Goal: Task Accomplishment & Management: Manage account settings

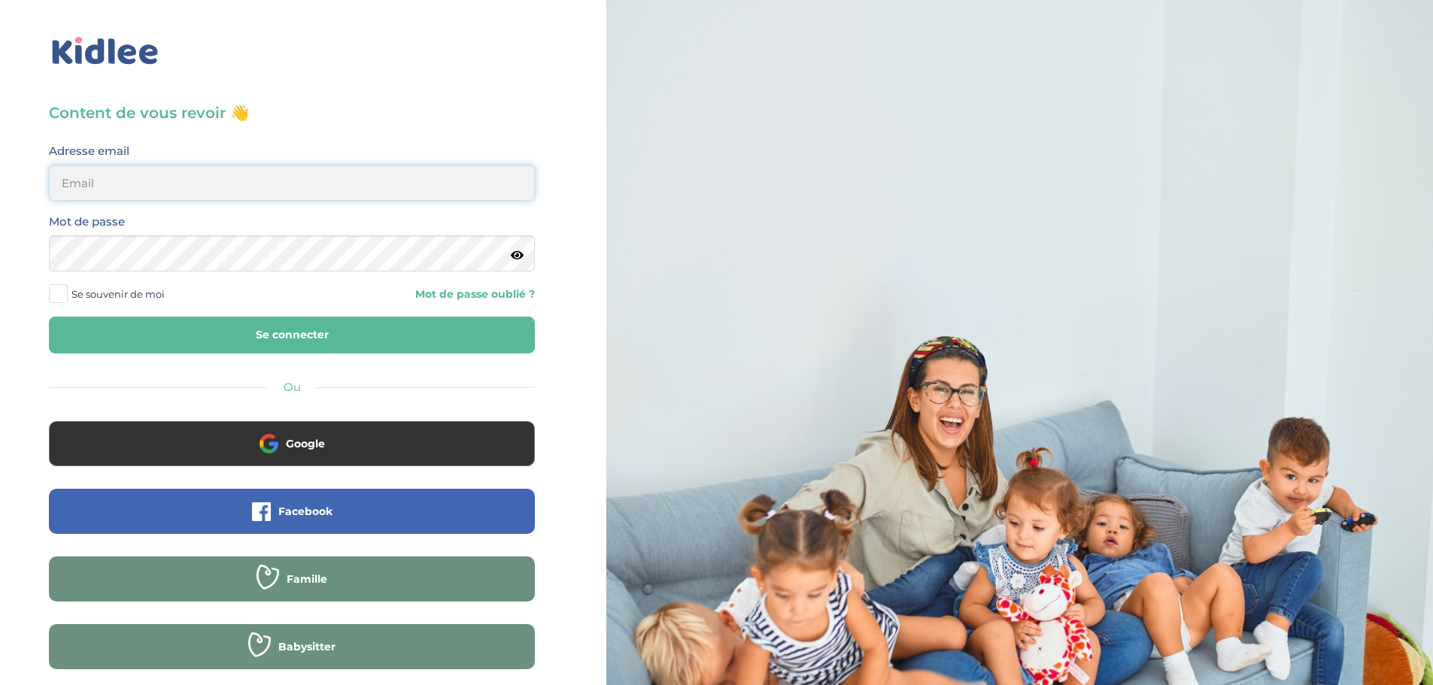
click at [296, 196] on input "email" at bounding box center [292, 183] width 486 height 36
type input "antoine.Cuenin@gmail.Com"
click at [49, 317] on button "Se connecter" at bounding box center [292, 335] width 486 height 37
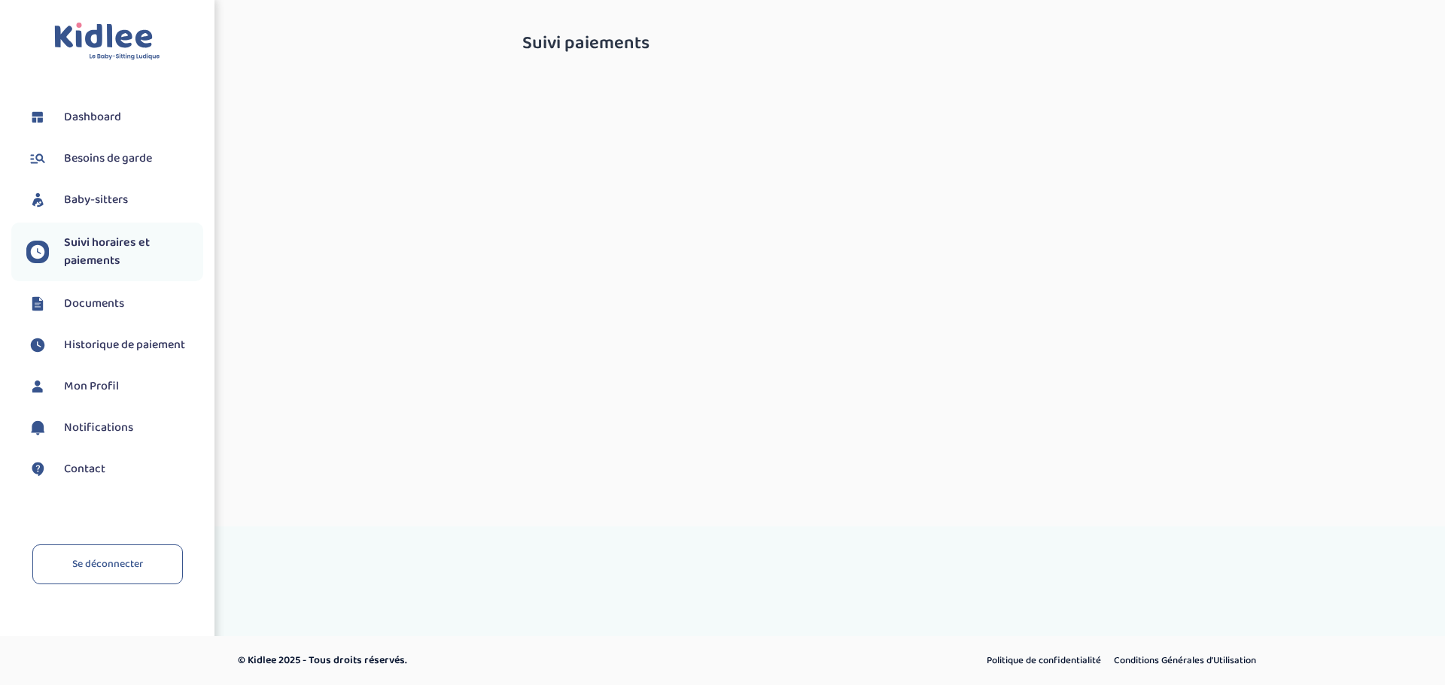
select select "septembre 2025"
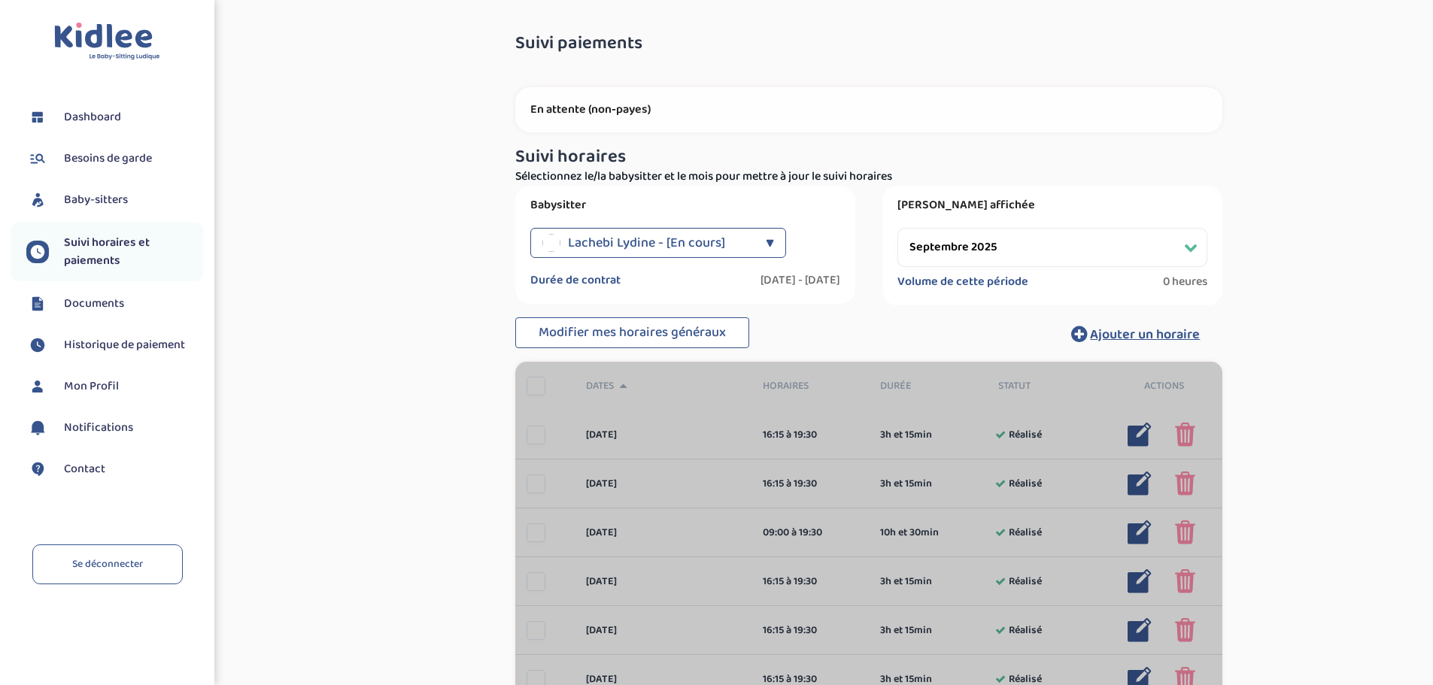
click at [127, 351] on span "Historique de paiement" at bounding box center [124, 345] width 121 height 18
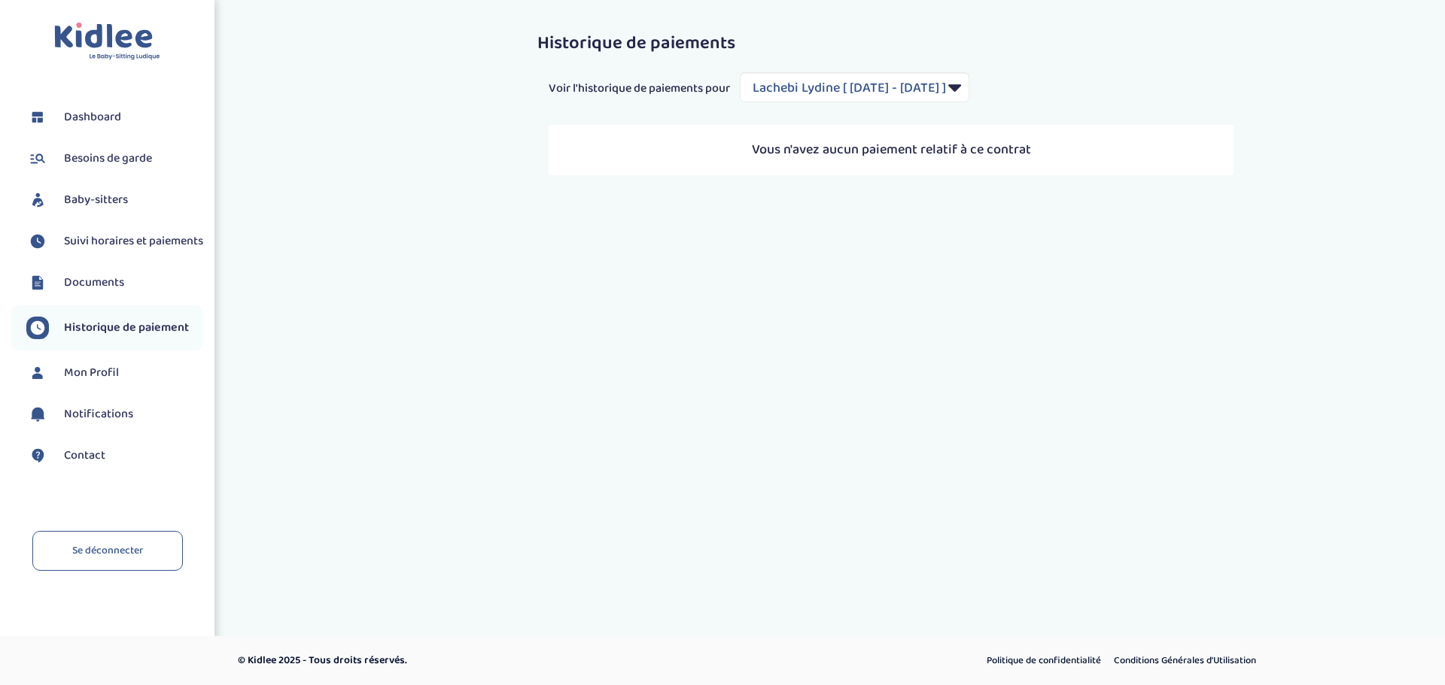
select select "2038"
click at [100, 251] on span "Suivi horaires et paiements" at bounding box center [133, 242] width 139 height 18
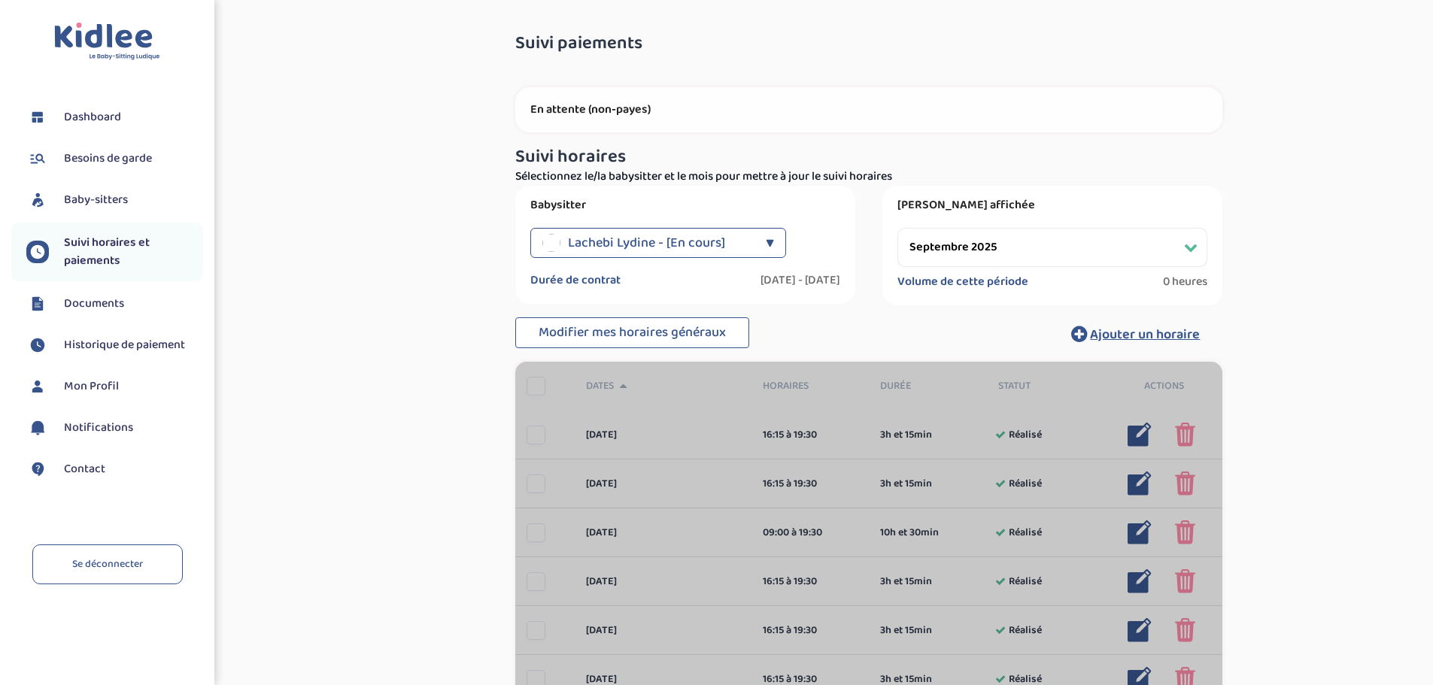
select select "septembre 2025"
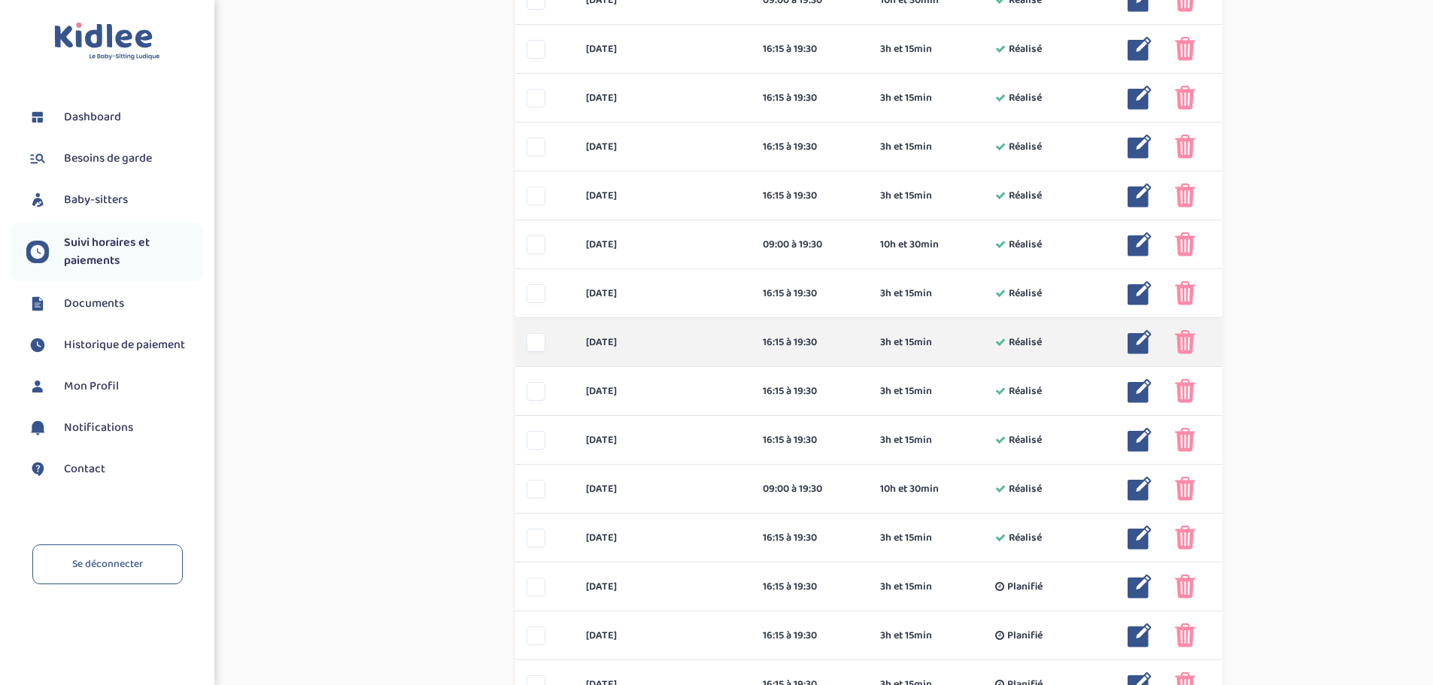
scroll to position [938, 0]
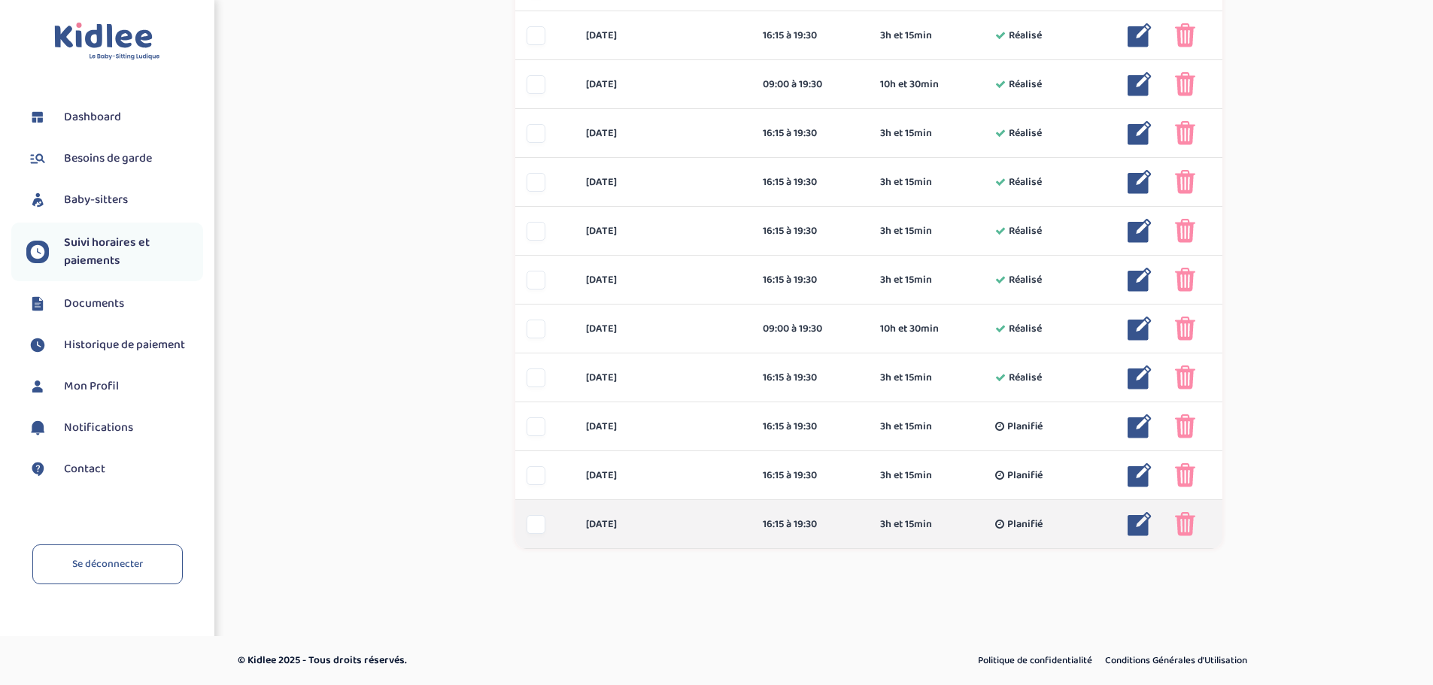
click at [769, 524] on div "16:15 à 19:30" at bounding box center [811, 525] width 96 height 16
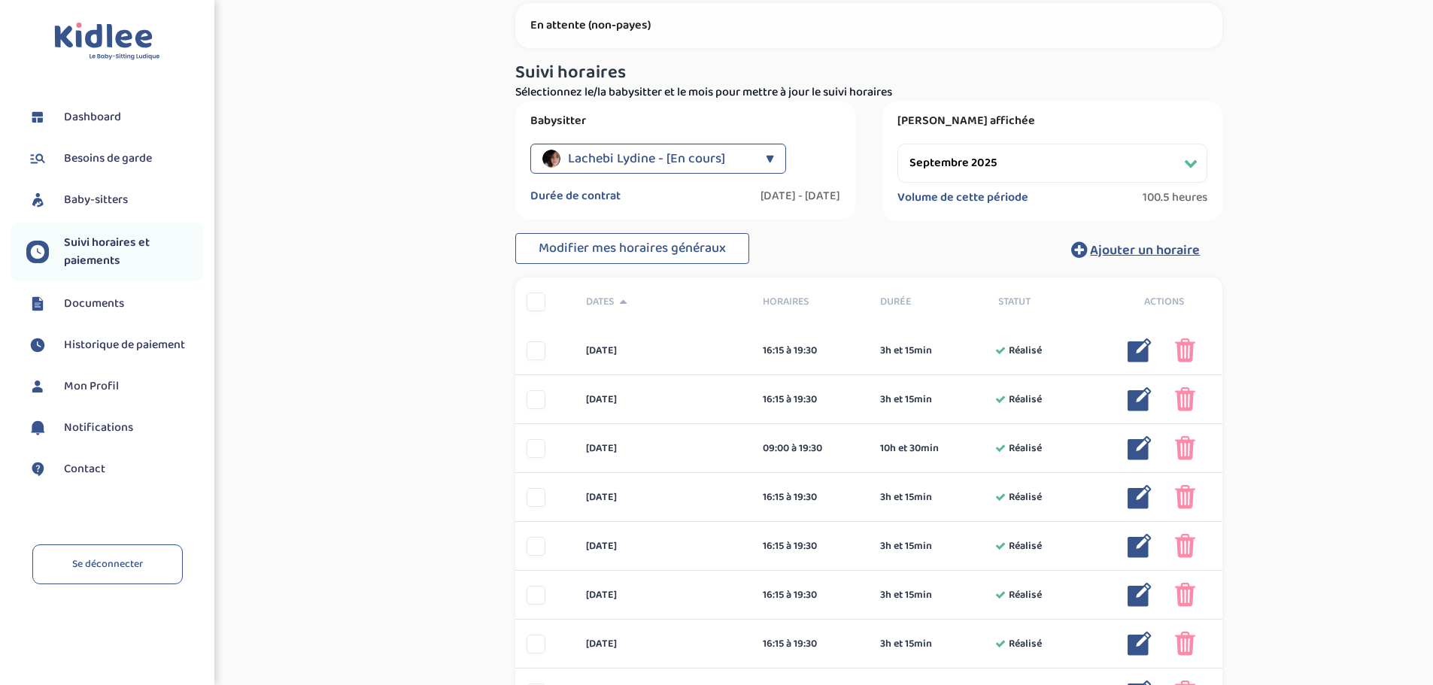
scroll to position [0, 0]
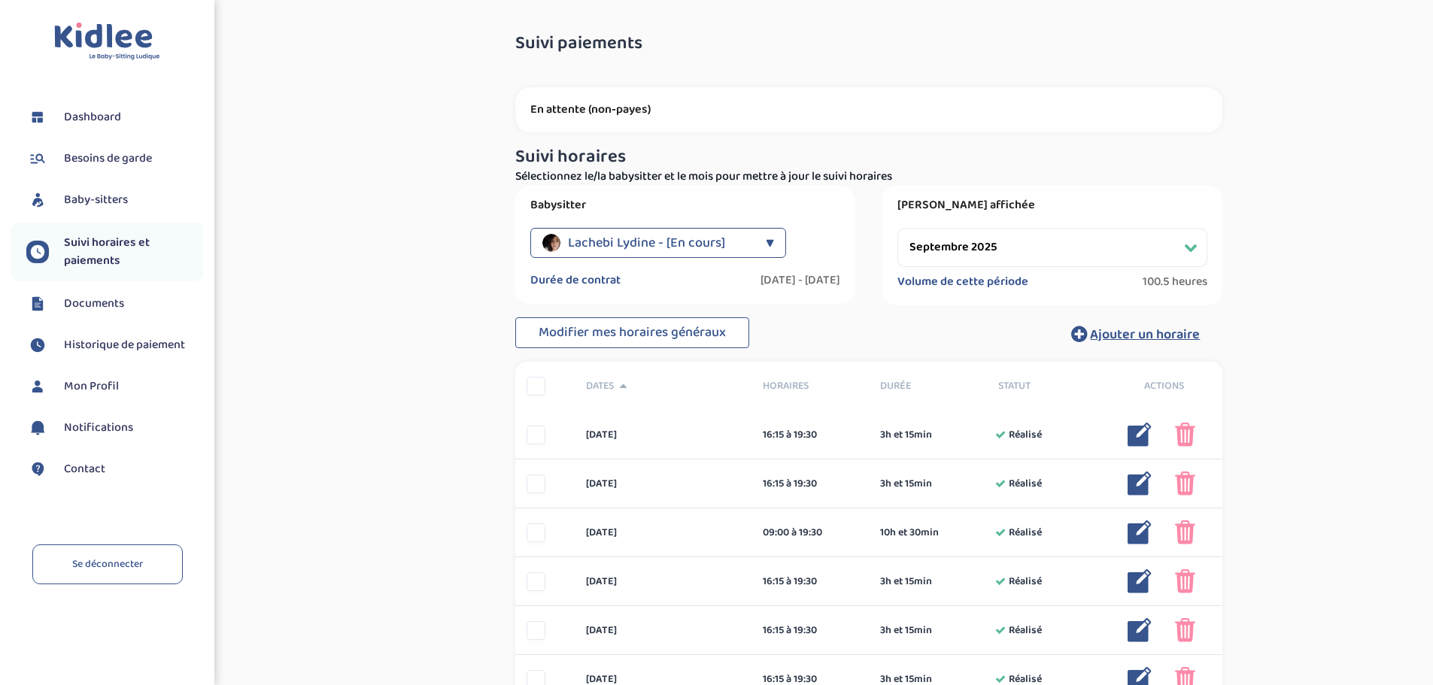
click at [1163, 282] on span "100.5 heures" at bounding box center [1175, 282] width 65 height 15
click at [875, 270] on div "Babysitter Lachebi Lydine - [En cours] ▼ Lachebi Lydine - [En cours] Durée de c…" at bounding box center [869, 246] width 730 height 120
click at [138, 217] on li "Baby-sitters" at bounding box center [107, 200] width 192 height 38
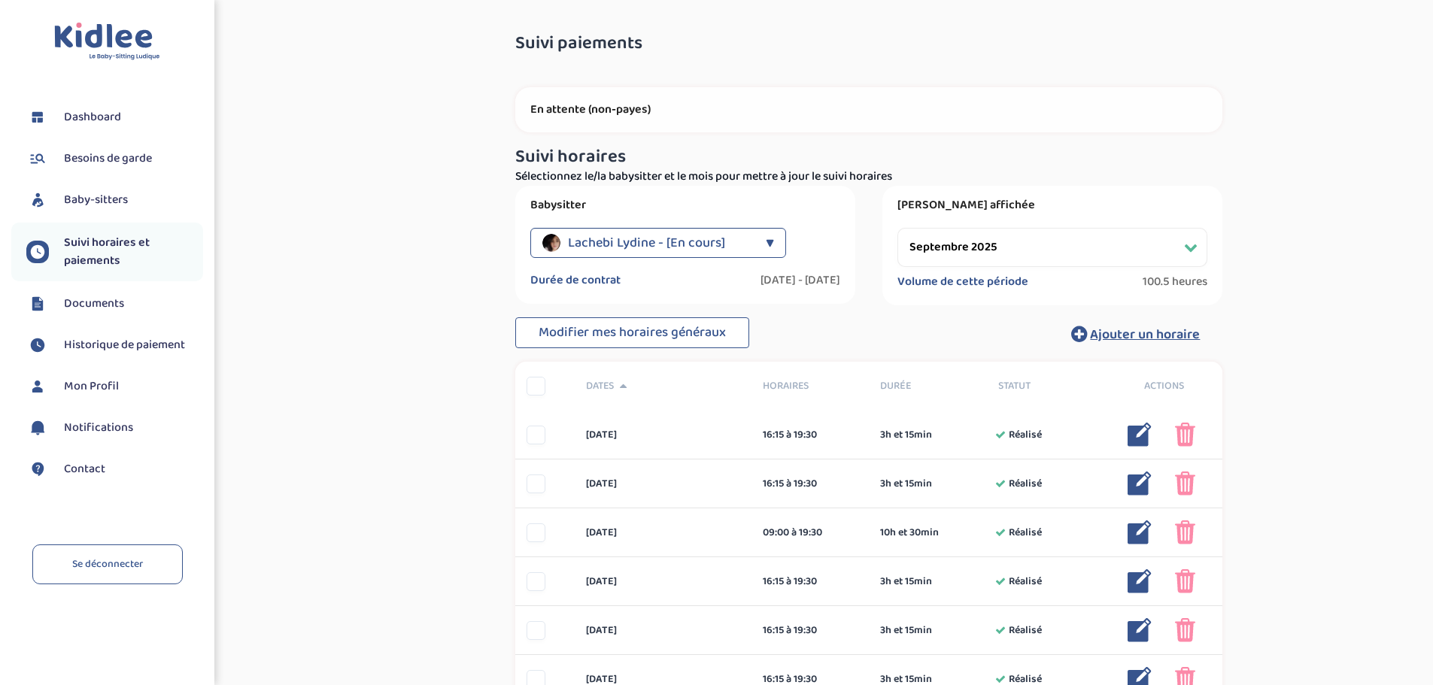
click at [118, 284] on ul "Dashboard Besoins de garde Baby-sitters Suivi horaires et paiements Documents H…" at bounding box center [107, 303] width 192 height 409
click at [120, 299] on span "Documents" at bounding box center [94, 304] width 60 height 18
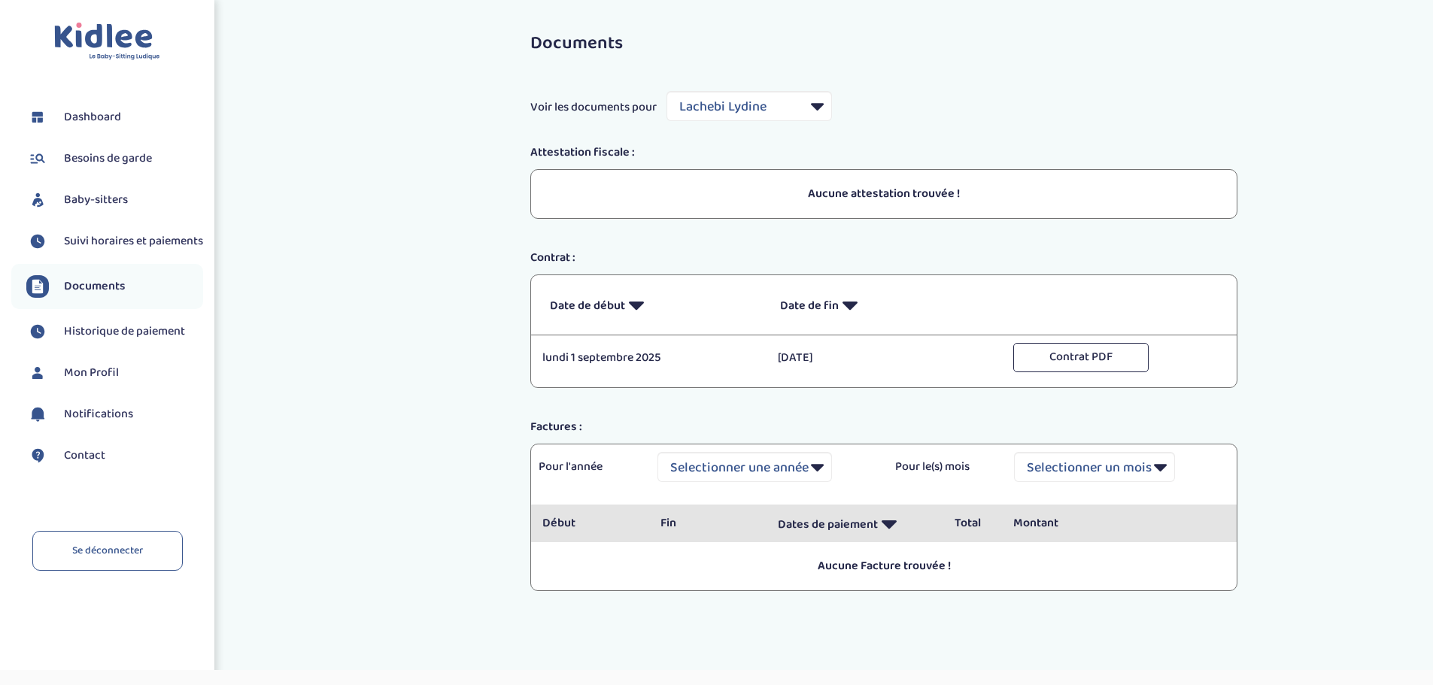
select select "24912"
click at [127, 341] on span "Historique de paiement" at bounding box center [124, 332] width 121 height 18
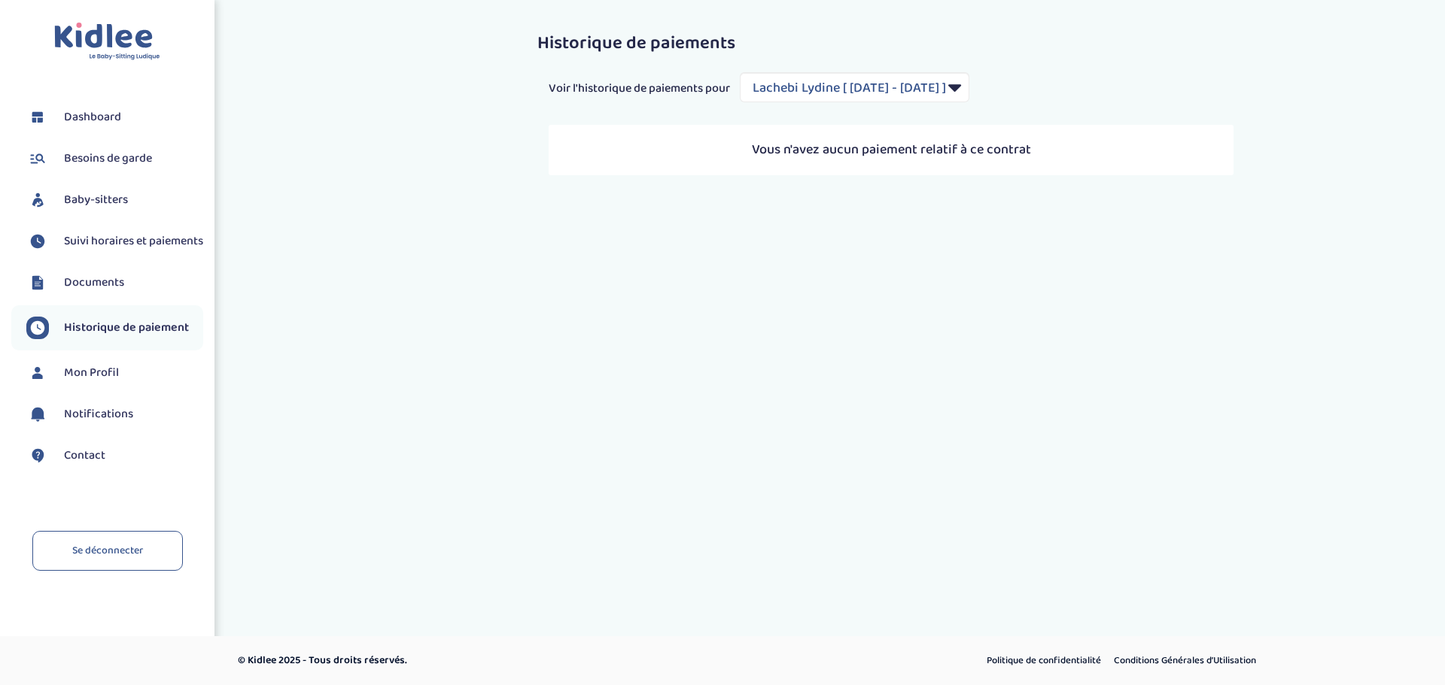
select select "2038"
click at [119, 292] on span "Documents" at bounding box center [94, 283] width 60 height 18
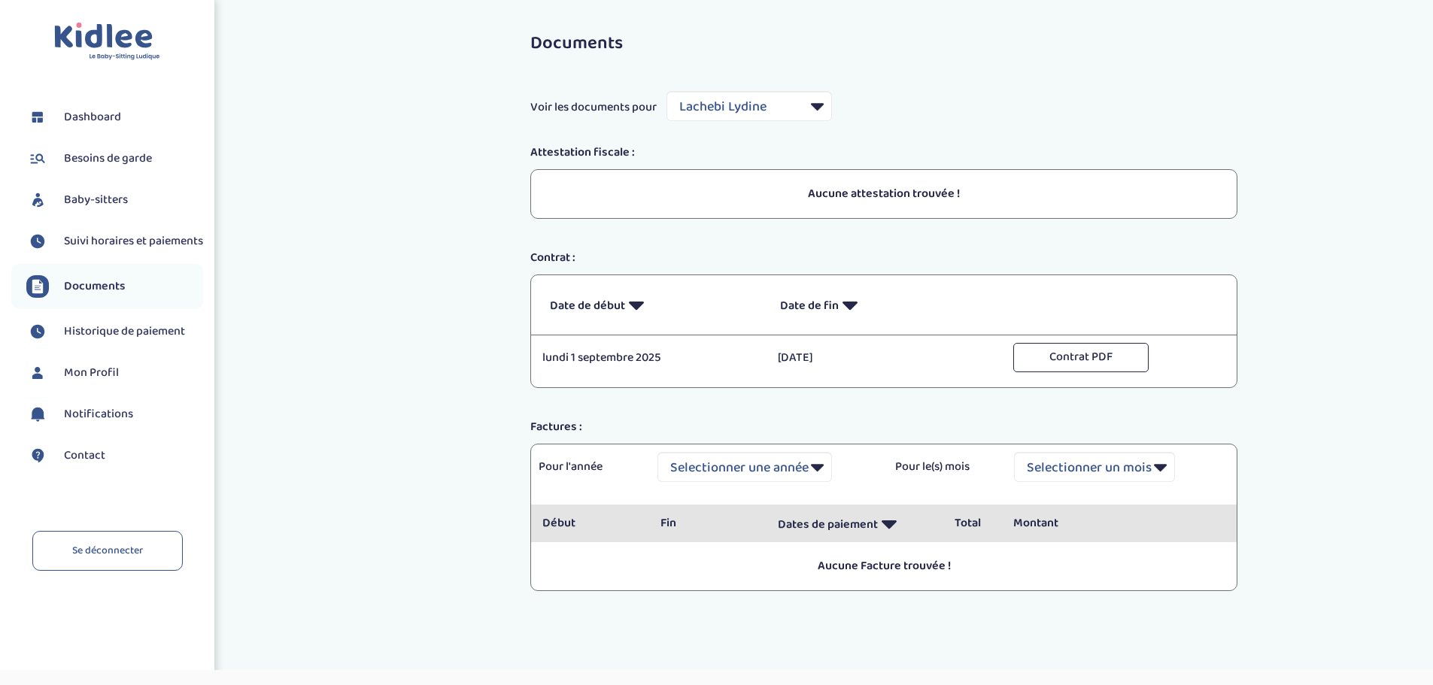
select select "24912"
click at [107, 123] on span "Dashboard" at bounding box center [92, 117] width 57 height 18
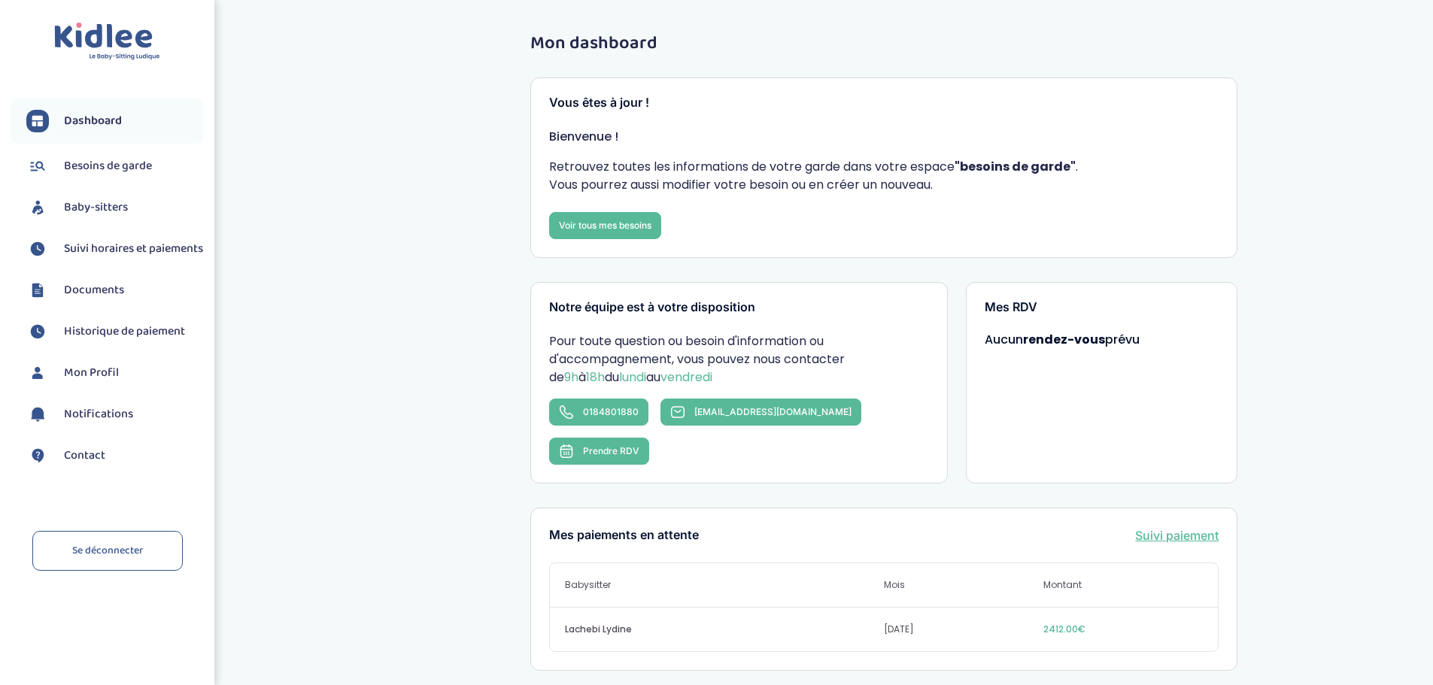
scroll to position [75, 0]
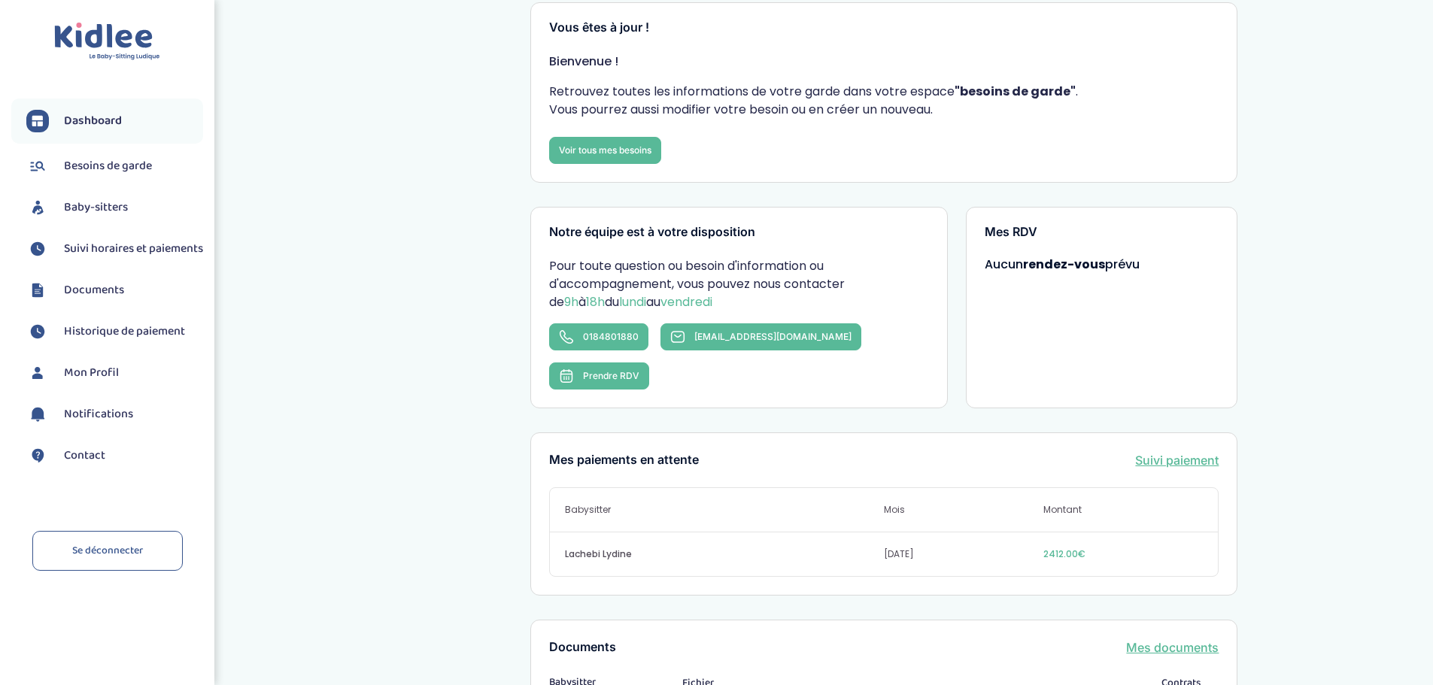
click at [1064, 548] on span "2412.00€" at bounding box center [1124, 555] width 160 height 14
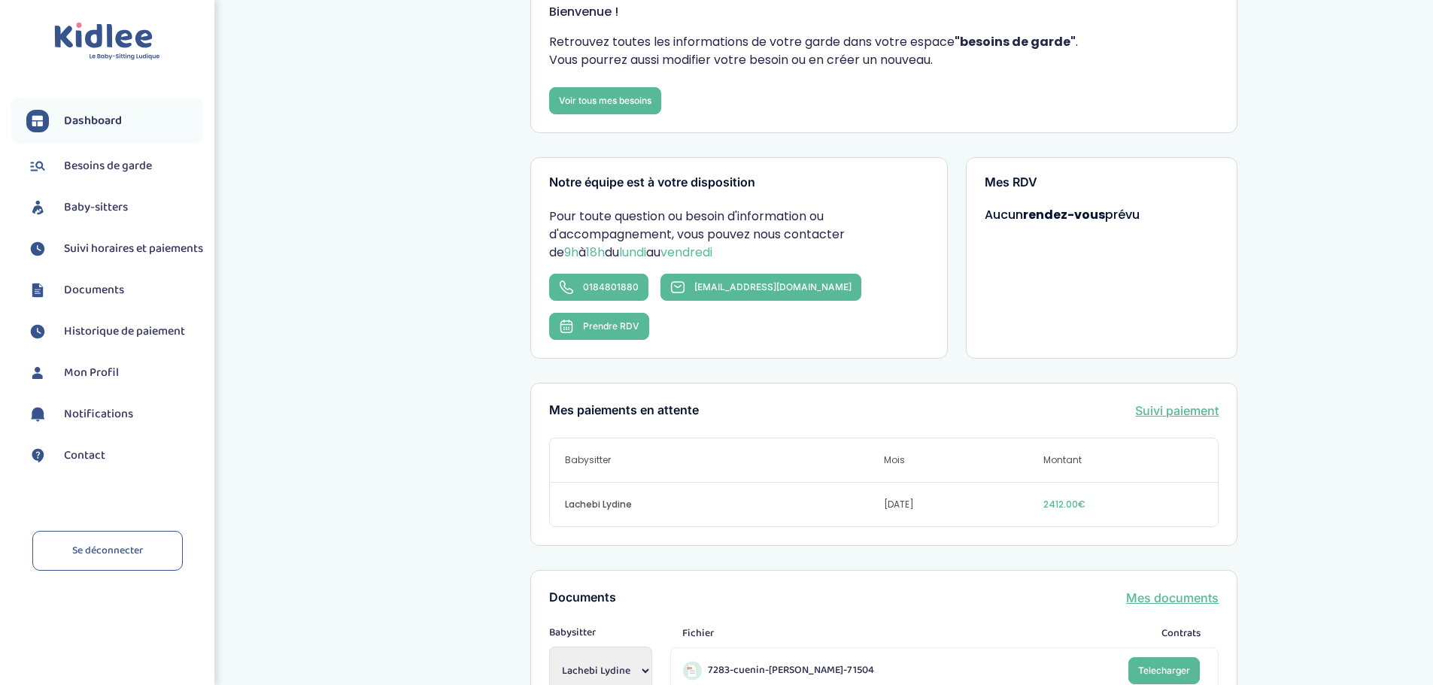
scroll to position [226, 0]
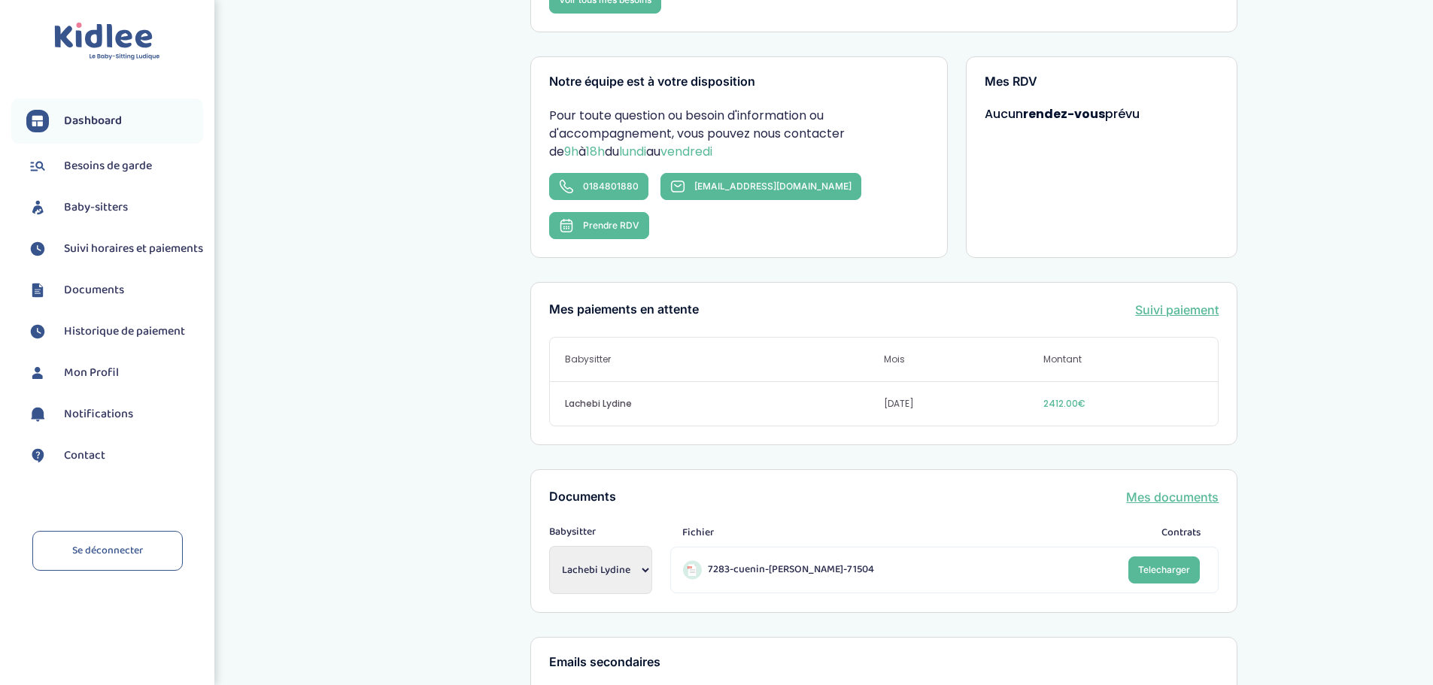
click at [1056, 397] on span "2412.00€" at bounding box center [1124, 404] width 160 height 14
click at [447, 232] on div "Mon dashboard Vous êtes à jour ! Bienvenue ! Retrouvez toutes les informations …" at bounding box center [885, 319] width 1098 height 1045
click at [1065, 397] on span "2412.00€" at bounding box center [1124, 404] width 160 height 14
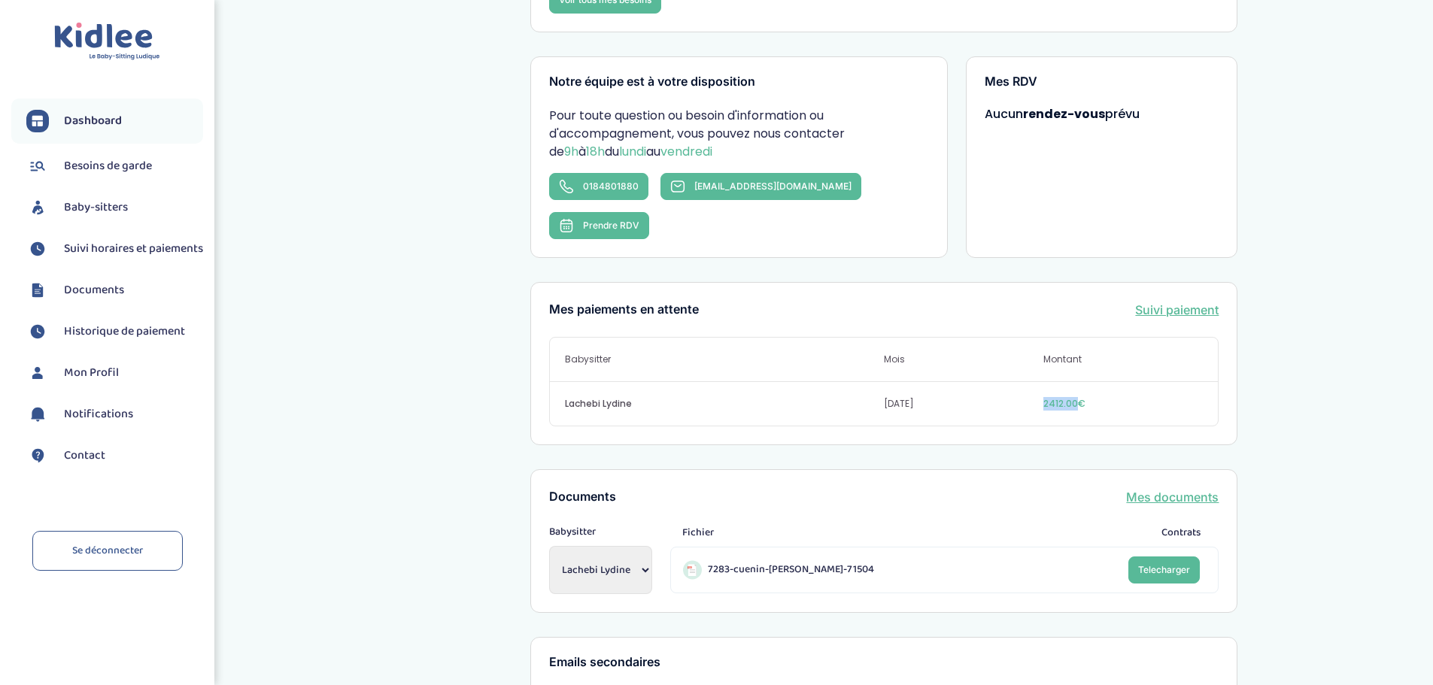
click at [1065, 397] on span "2412.00€" at bounding box center [1124, 404] width 160 height 14
click at [1237, 360] on div "Mes paiements en attente Suivi paiement Babysitter Mois Montant [PERSON_NAME] […" at bounding box center [883, 363] width 707 height 163
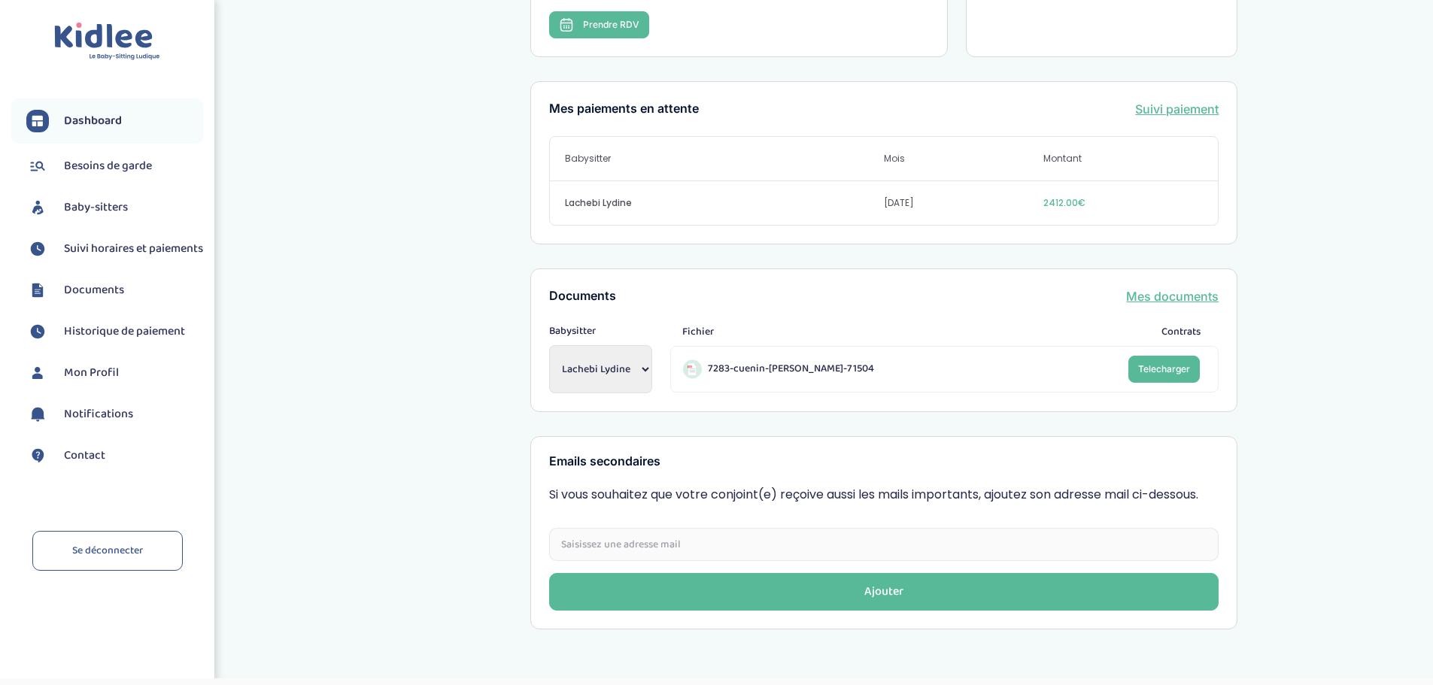
scroll to position [430, 0]
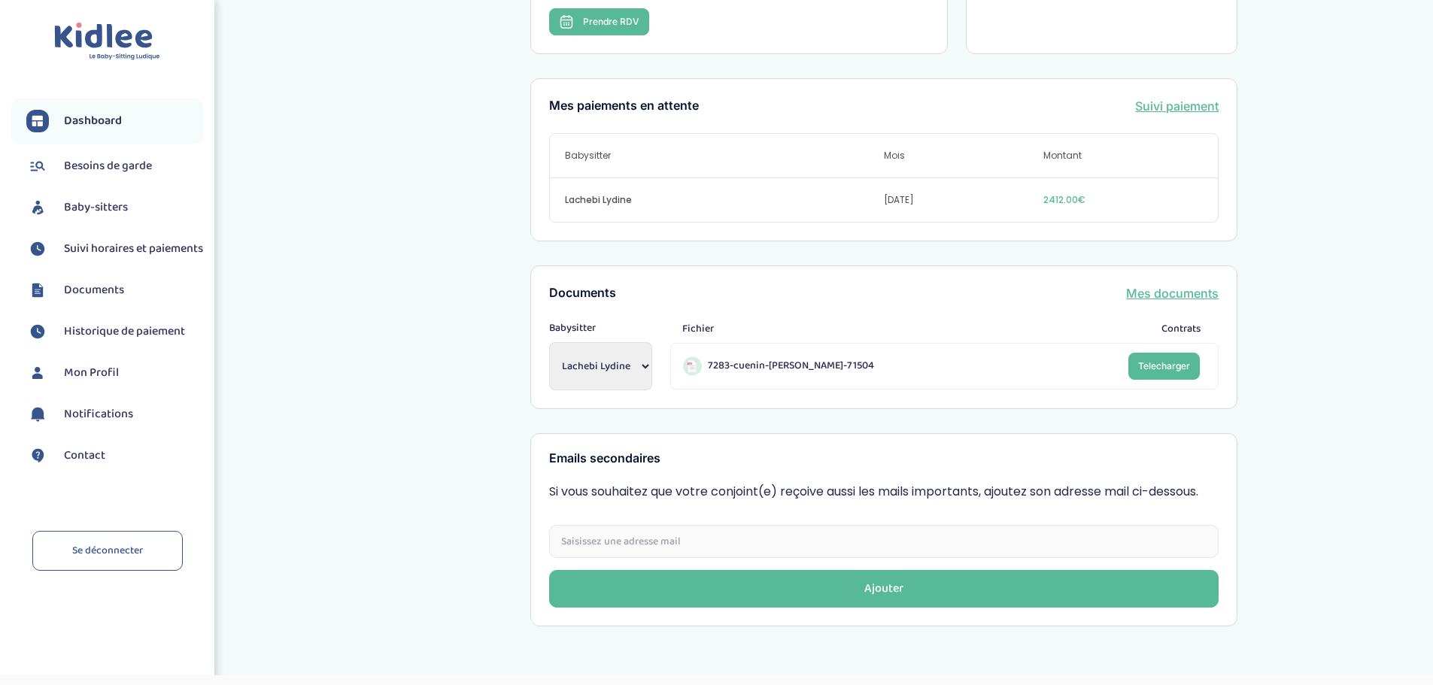
click at [1228, 330] on div "Documents Mes documents Babysitter [PERSON_NAME] Contrats 7283-cuenin-[PERSON_N…" at bounding box center [883, 338] width 707 height 144
click at [1171, 360] on span "Telecharger" at bounding box center [1164, 365] width 52 height 11
click at [1281, 273] on div "Mon dashboard Vous êtes à jour ! Bienvenue ! Retrouvez toutes les informations …" at bounding box center [885, 115] width 1098 height 1045
click at [1282, 269] on div "Mon dashboard Vous êtes à jour ! Bienvenue ! Retrouvez toutes les informations …" at bounding box center [885, 115] width 1098 height 1045
drag, startPoint x: 1282, startPoint y: 269, endPoint x: 1284, endPoint y: 324, distance: 55.7
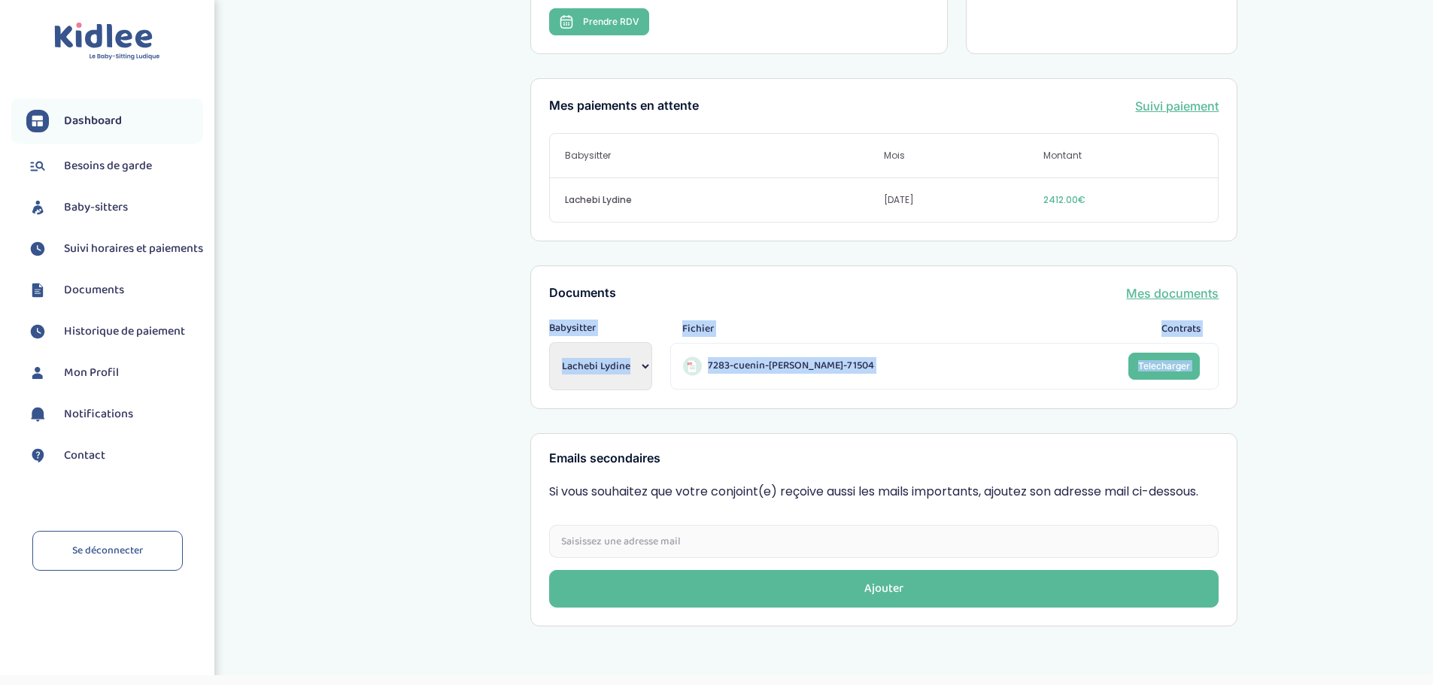
click at [1284, 324] on div "Mon dashboard Vous êtes à jour ! Bienvenue ! Retrouvez toutes les informations …" at bounding box center [885, 115] width 1098 height 1045
click at [1284, 354] on div "Mon dashboard Vous êtes à jour ! Bienvenue ! Retrouvez toutes les informations …" at bounding box center [885, 115] width 1098 height 1045
